Goal: Transaction & Acquisition: Download file/media

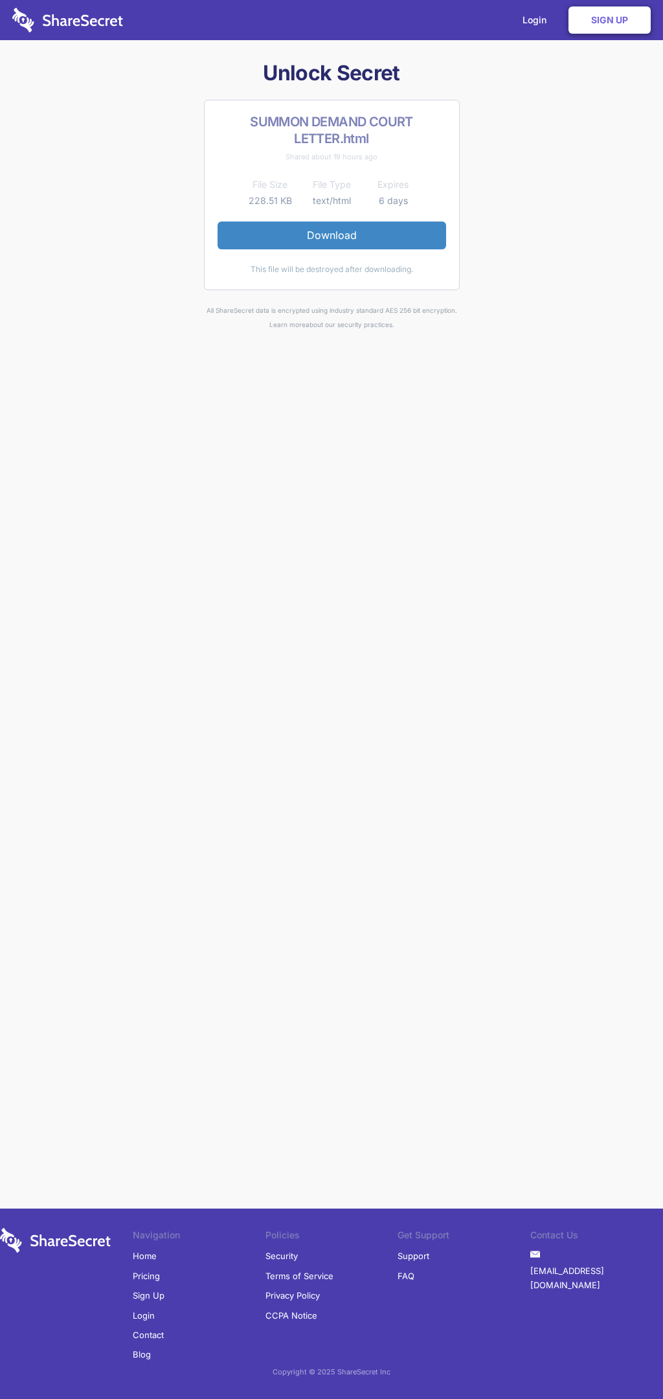
click at [332, 235] on link "Download" at bounding box center [332, 234] width 229 height 27
